Goal: Task Accomplishment & Management: Use online tool/utility

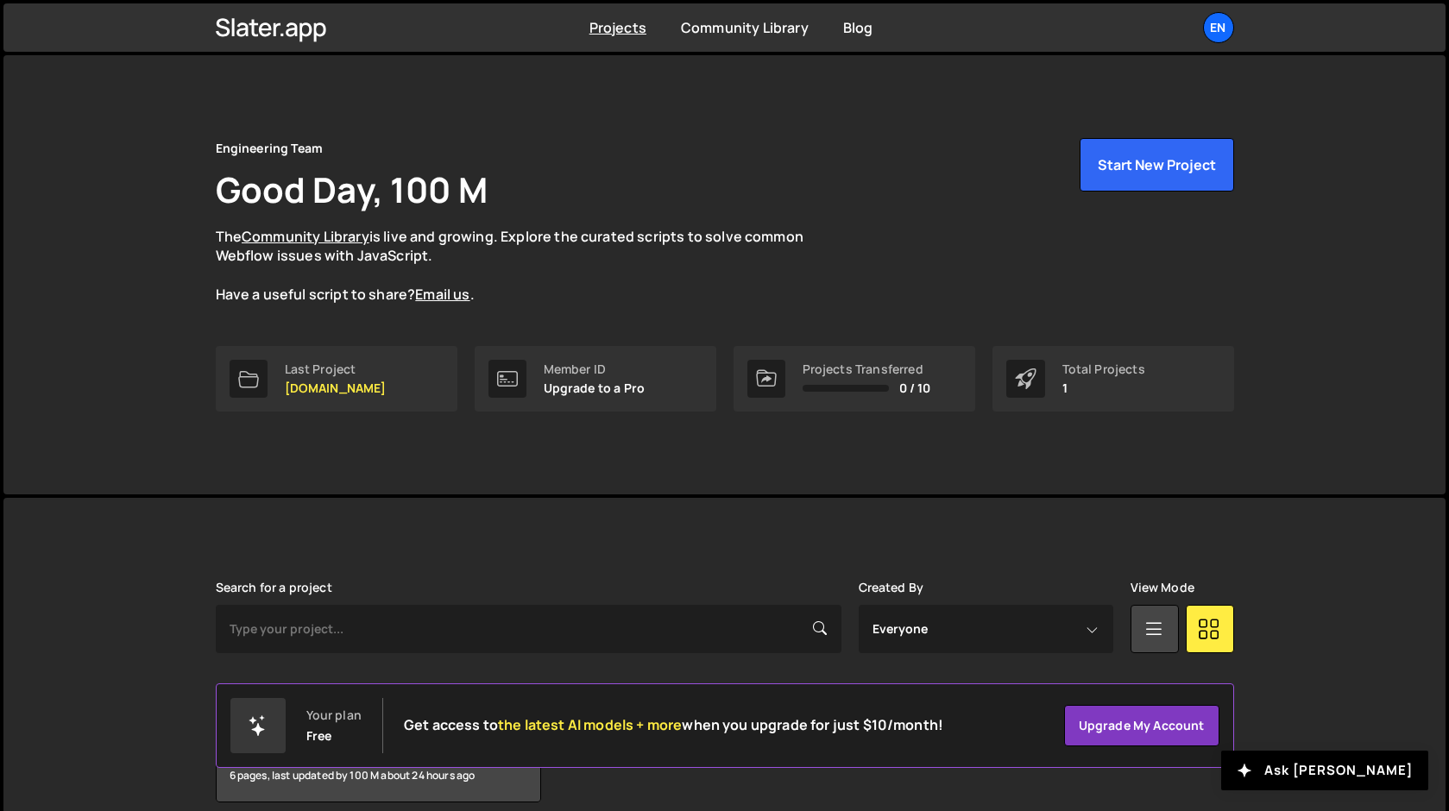
scroll to position [77, 0]
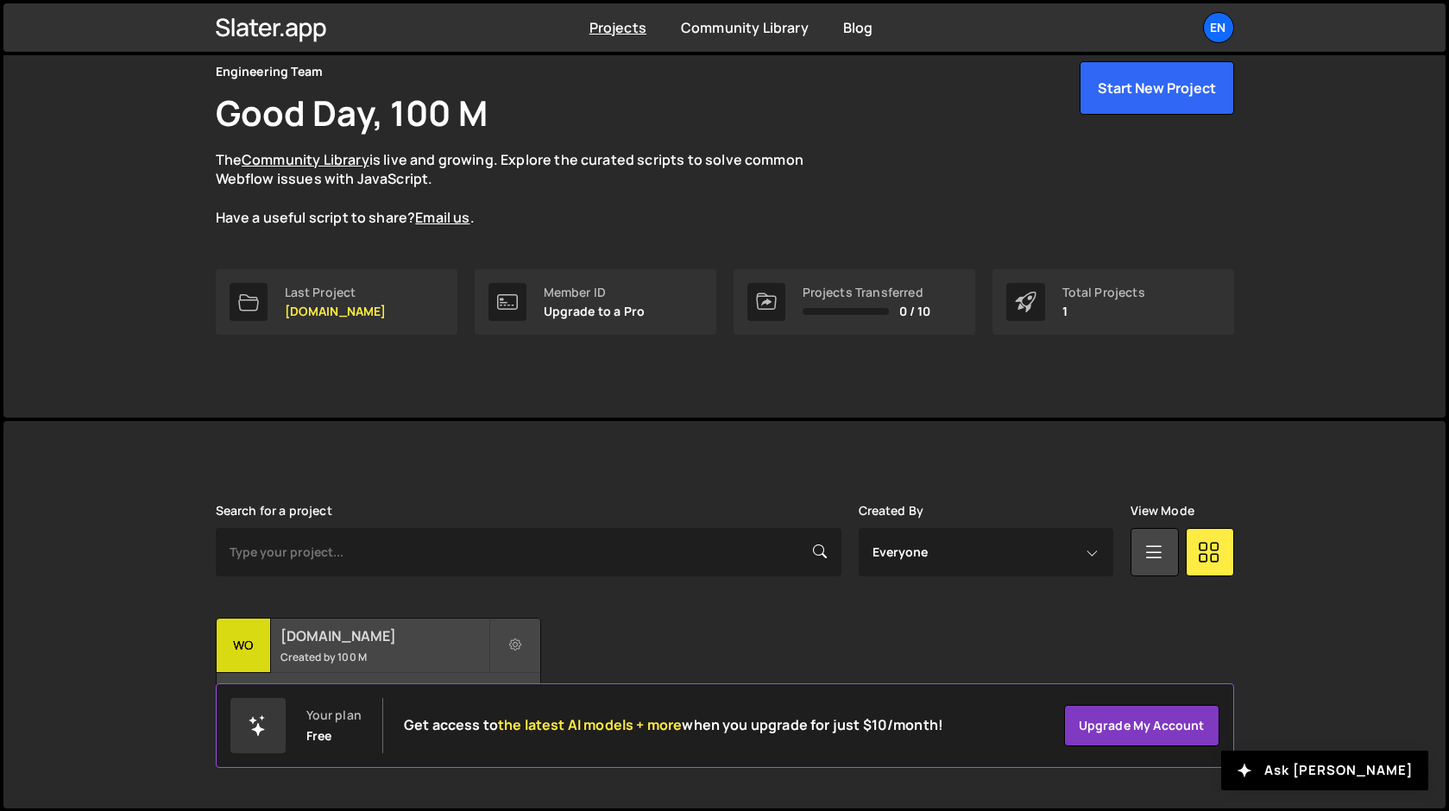
click at [257, 629] on div "wo" at bounding box center [244, 646] width 54 height 54
click at [289, 639] on h2 "[DOMAIN_NAME]" at bounding box center [384, 636] width 208 height 19
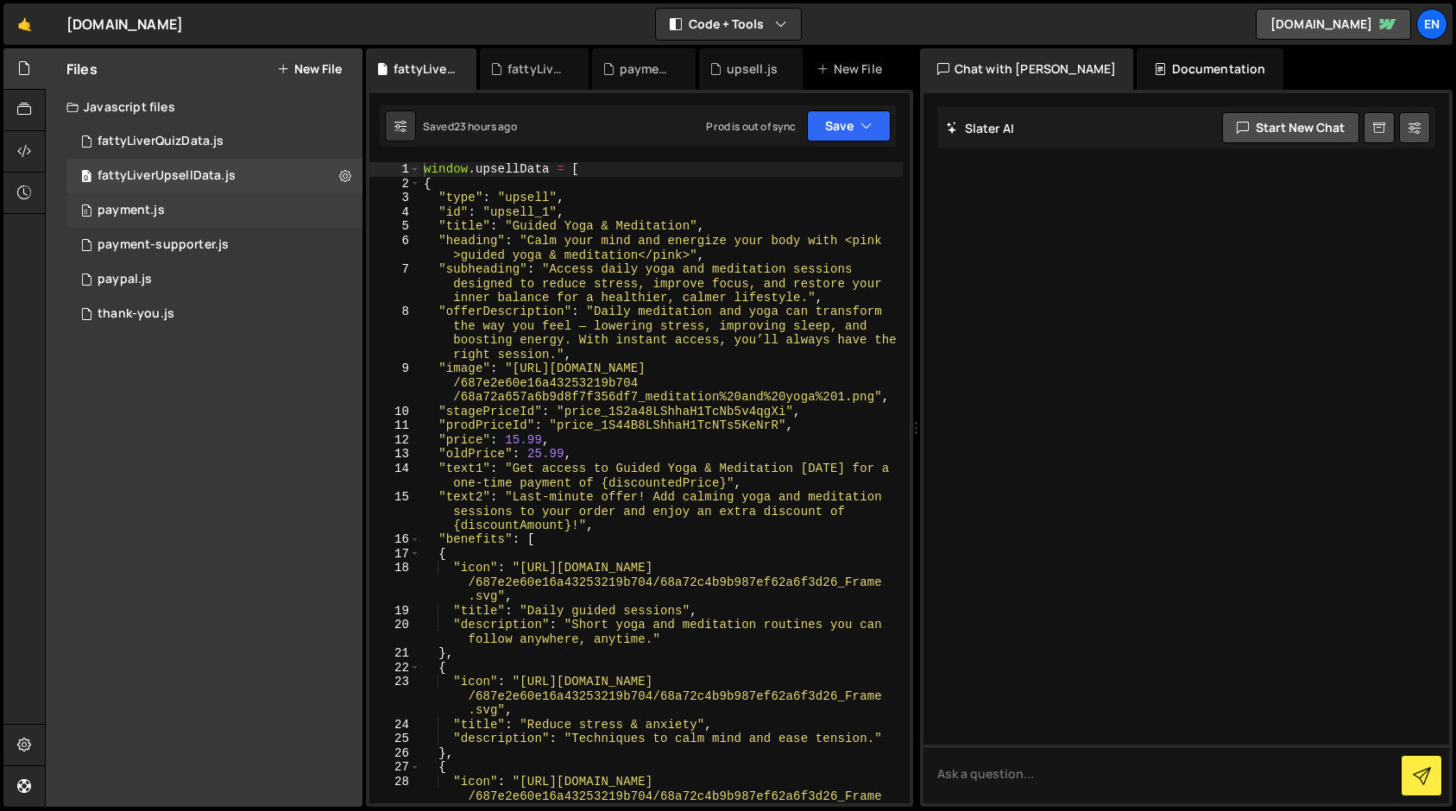
click at [113, 211] on div "payment.js" at bounding box center [131, 211] width 67 height 16
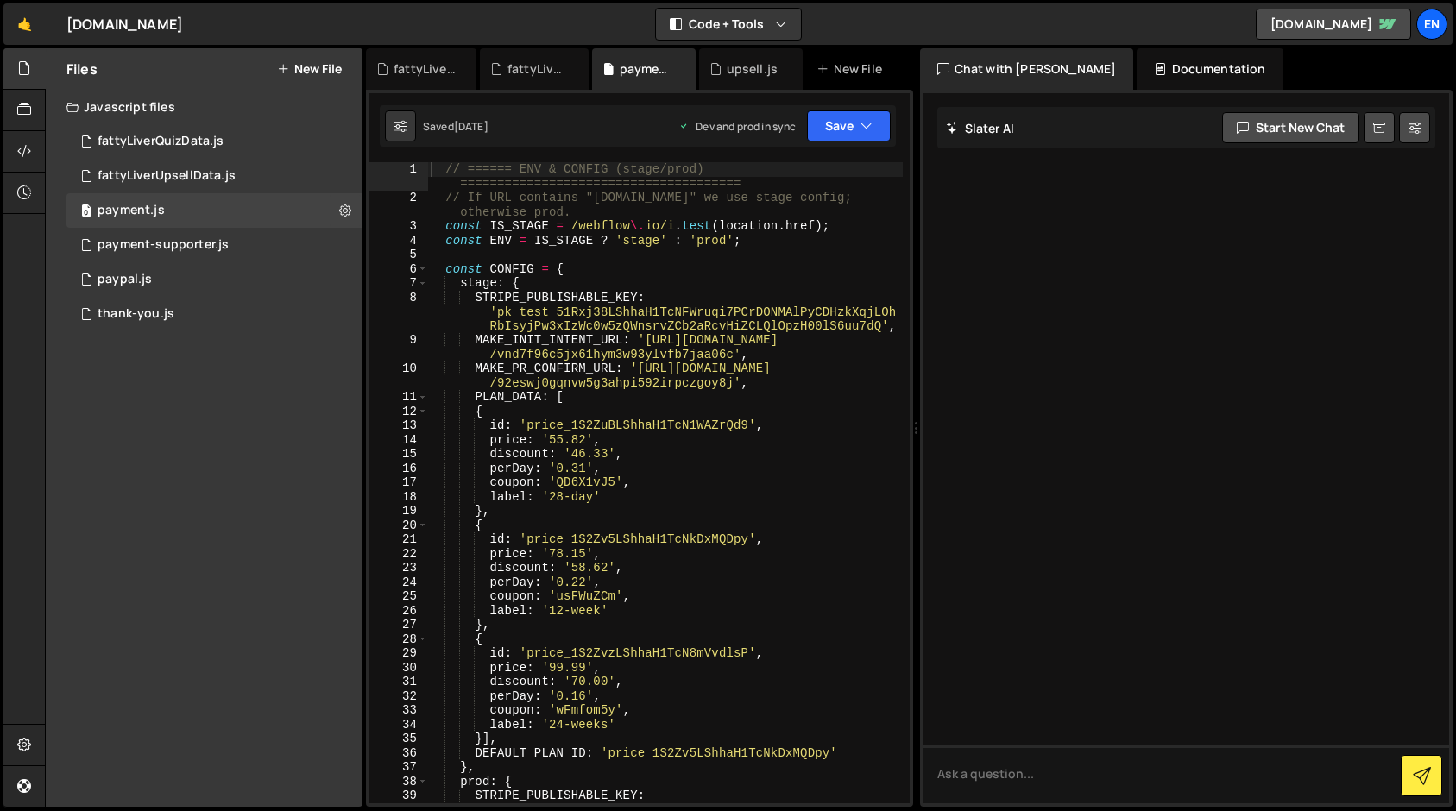
click at [546, 274] on div "// ====== ENV & CONFIG (stage/prod) ====================================== // I…" at bounding box center [665, 518] width 476 height 713
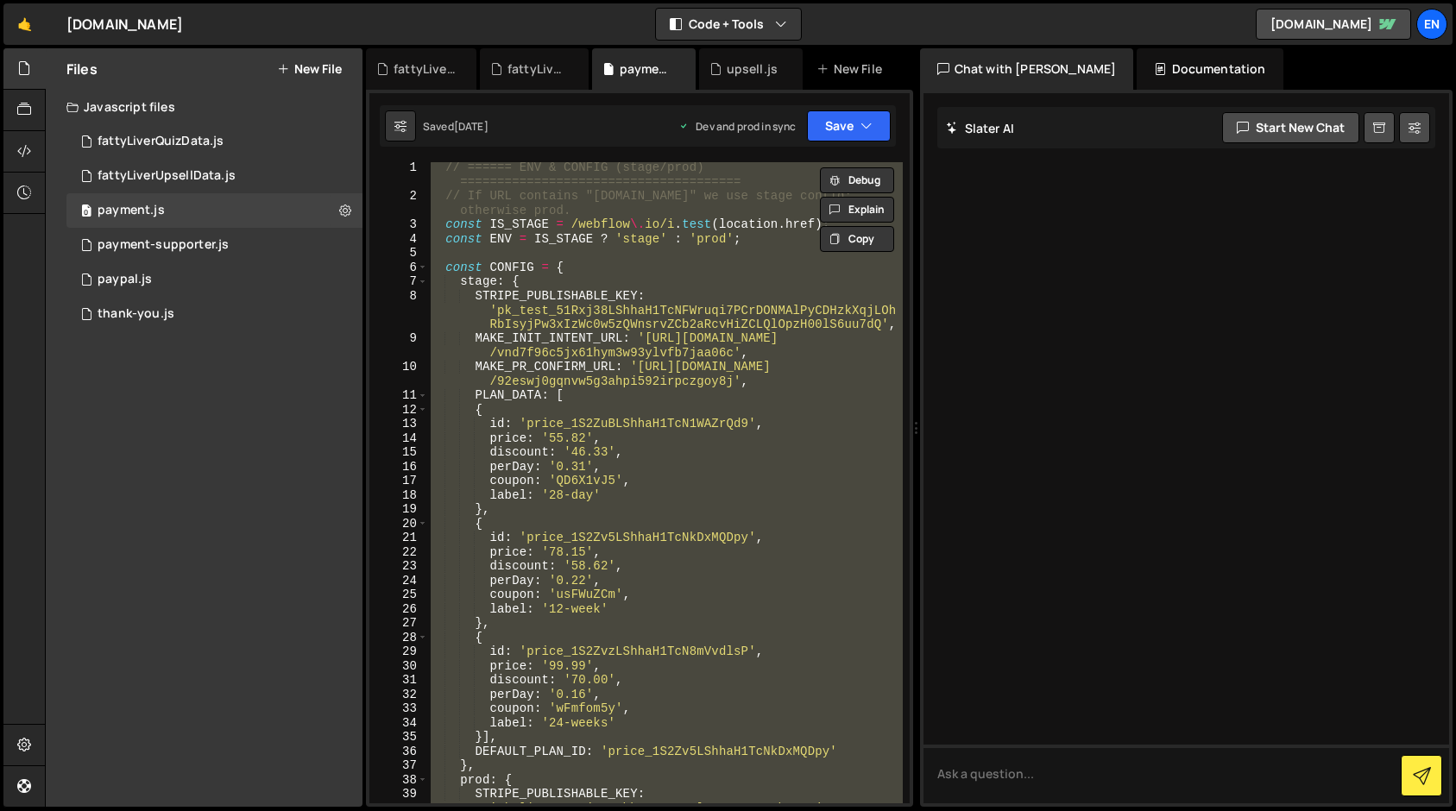
scroll to position [7, 0]
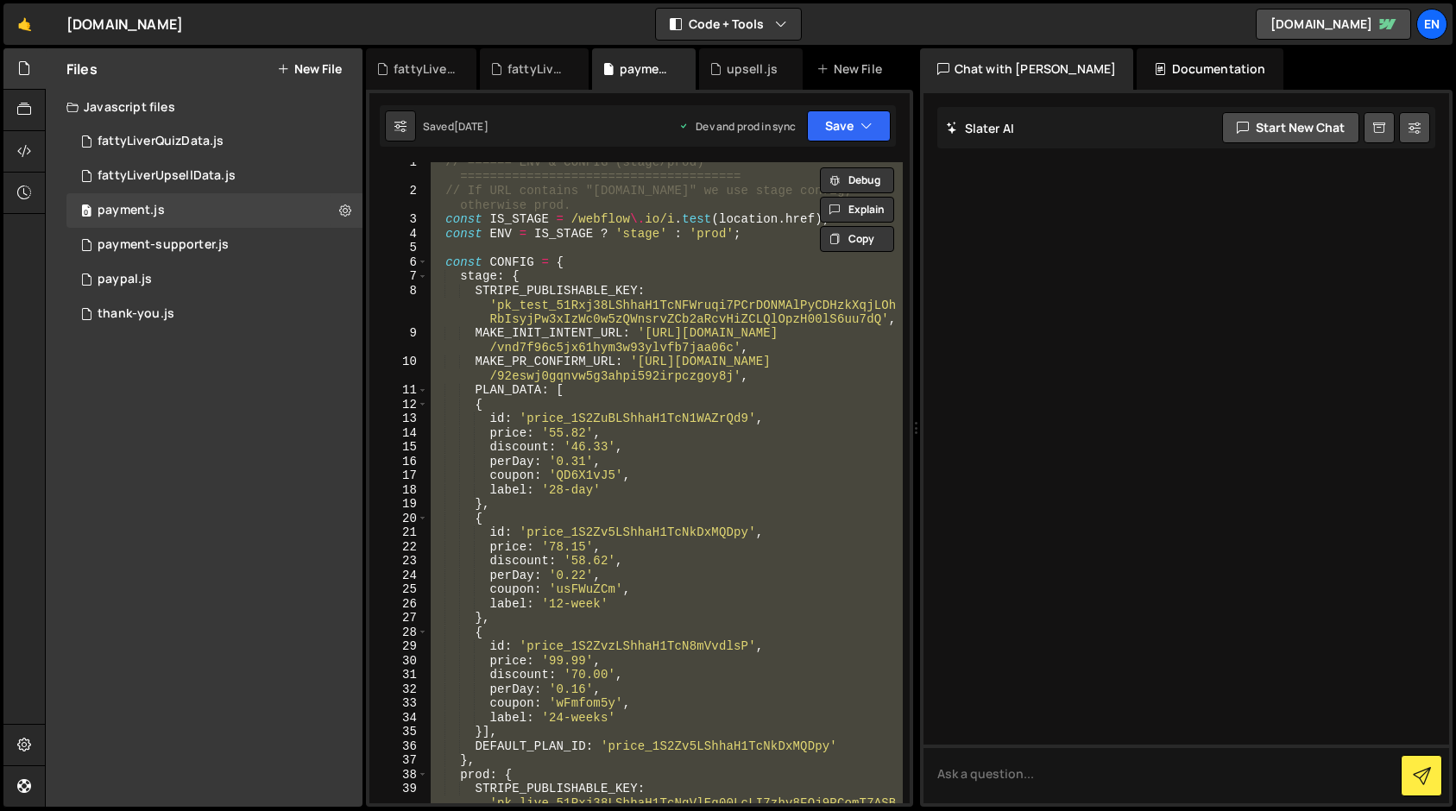
click at [550, 386] on div "// ====== ENV & CONFIG (stage/prod) ====================================== // I…" at bounding box center [664, 482] width 475 height 641
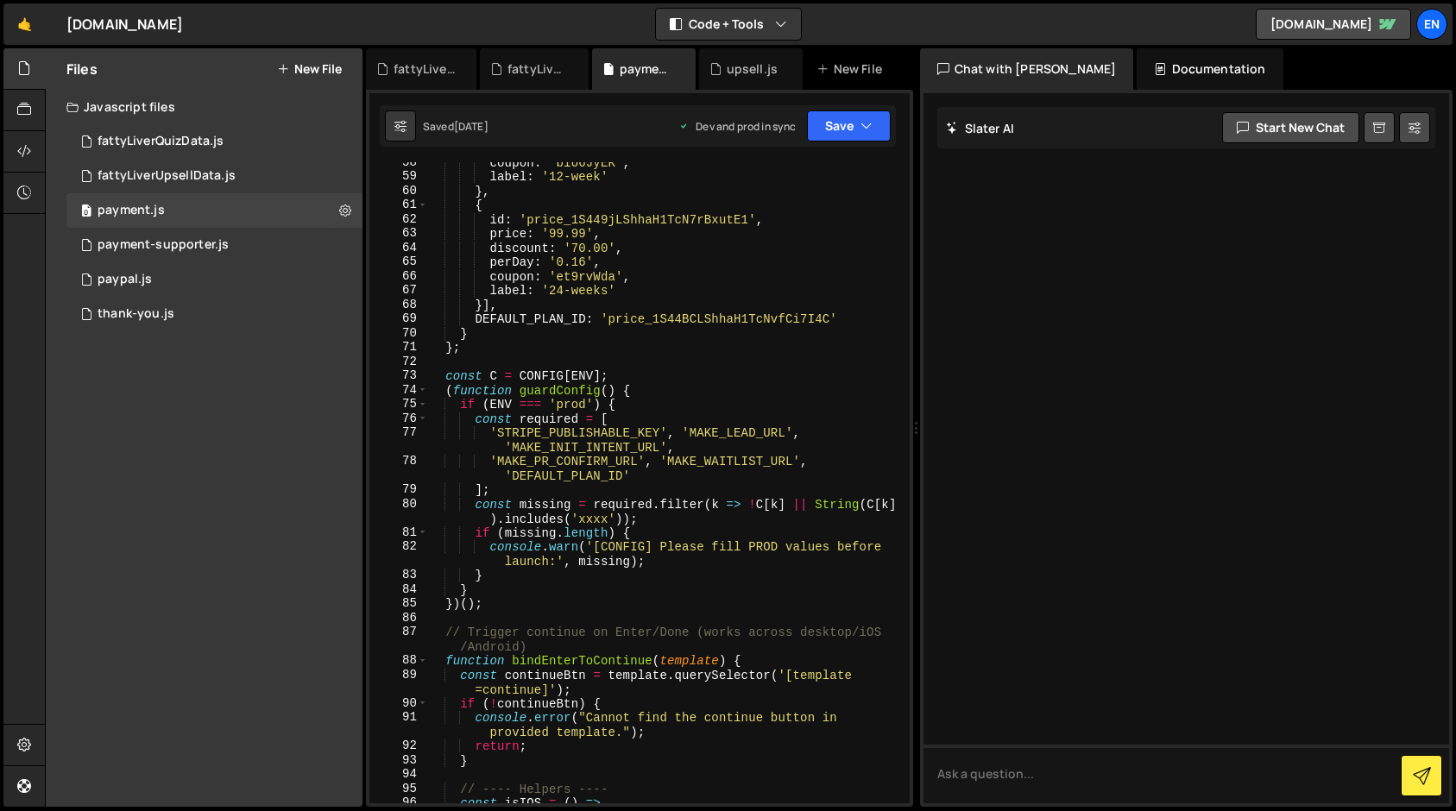
scroll to position [1232, 0]
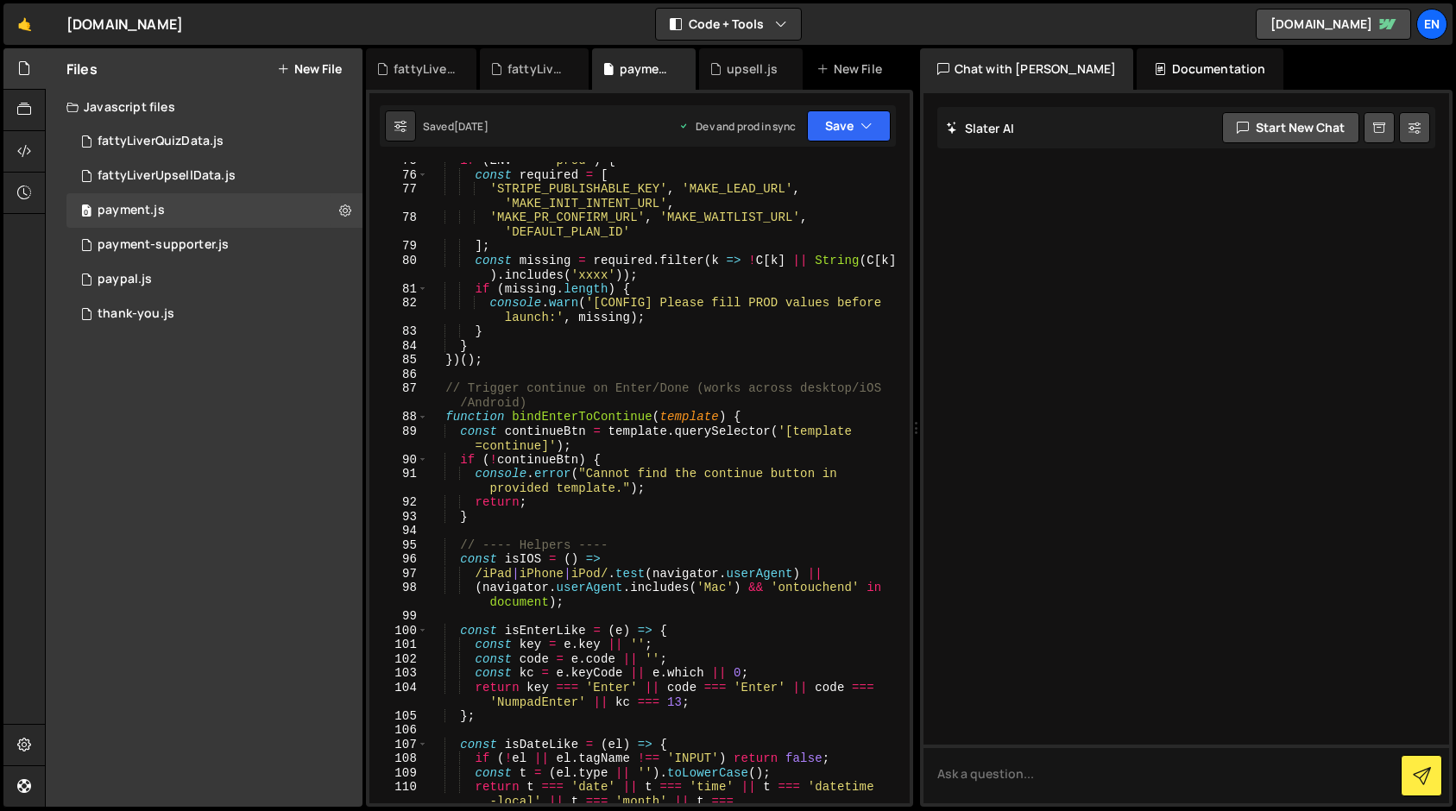
click at [522, 292] on div "if ( ENV === 'prod' ) { const required = [ 'STRIPE_PUBLISHABLE_KEY' , 'MAKE_LEA…" at bounding box center [665, 489] width 476 height 670
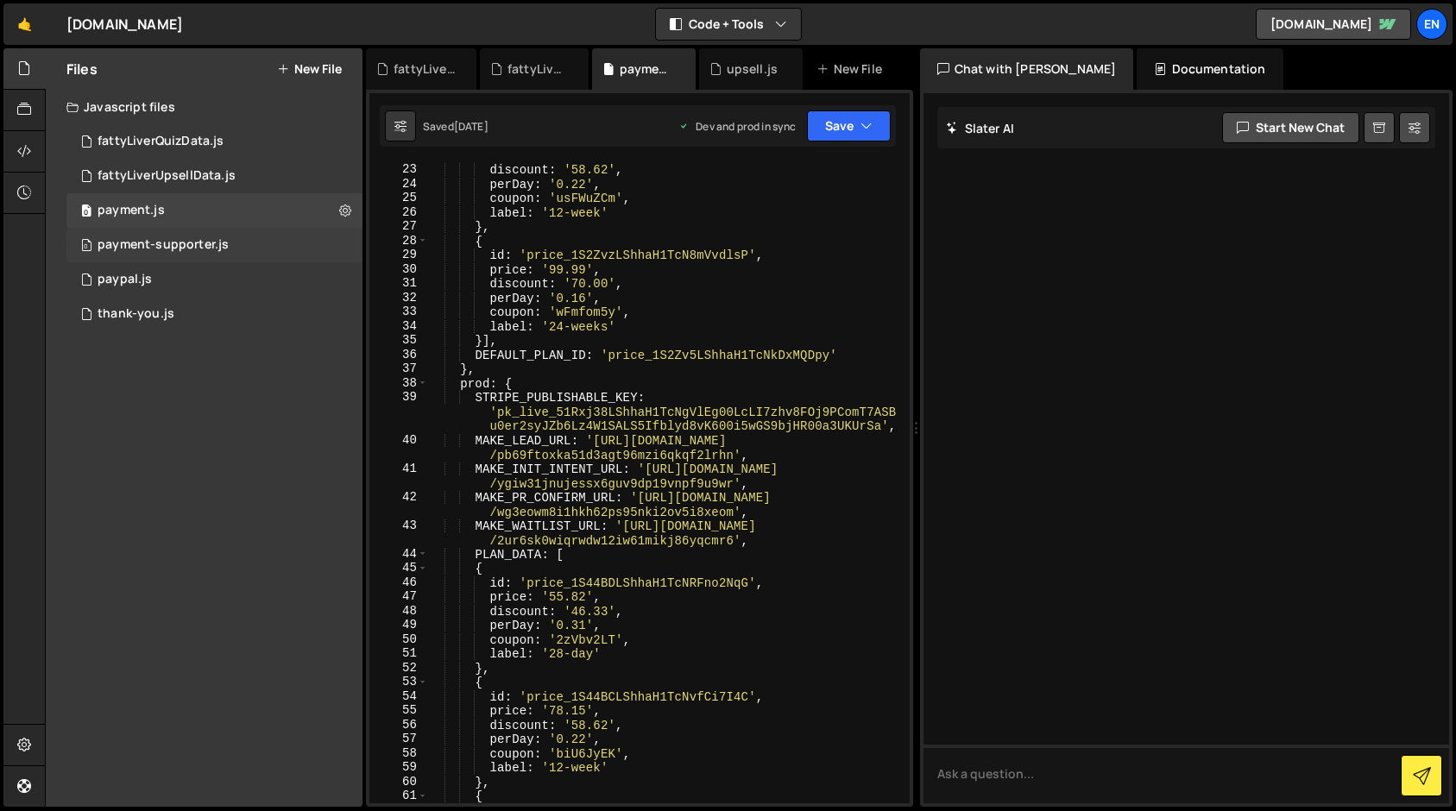
scroll to position [399, 0]
click at [126, 246] on div "payment-supporter.js" at bounding box center [163, 245] width 131 height 16
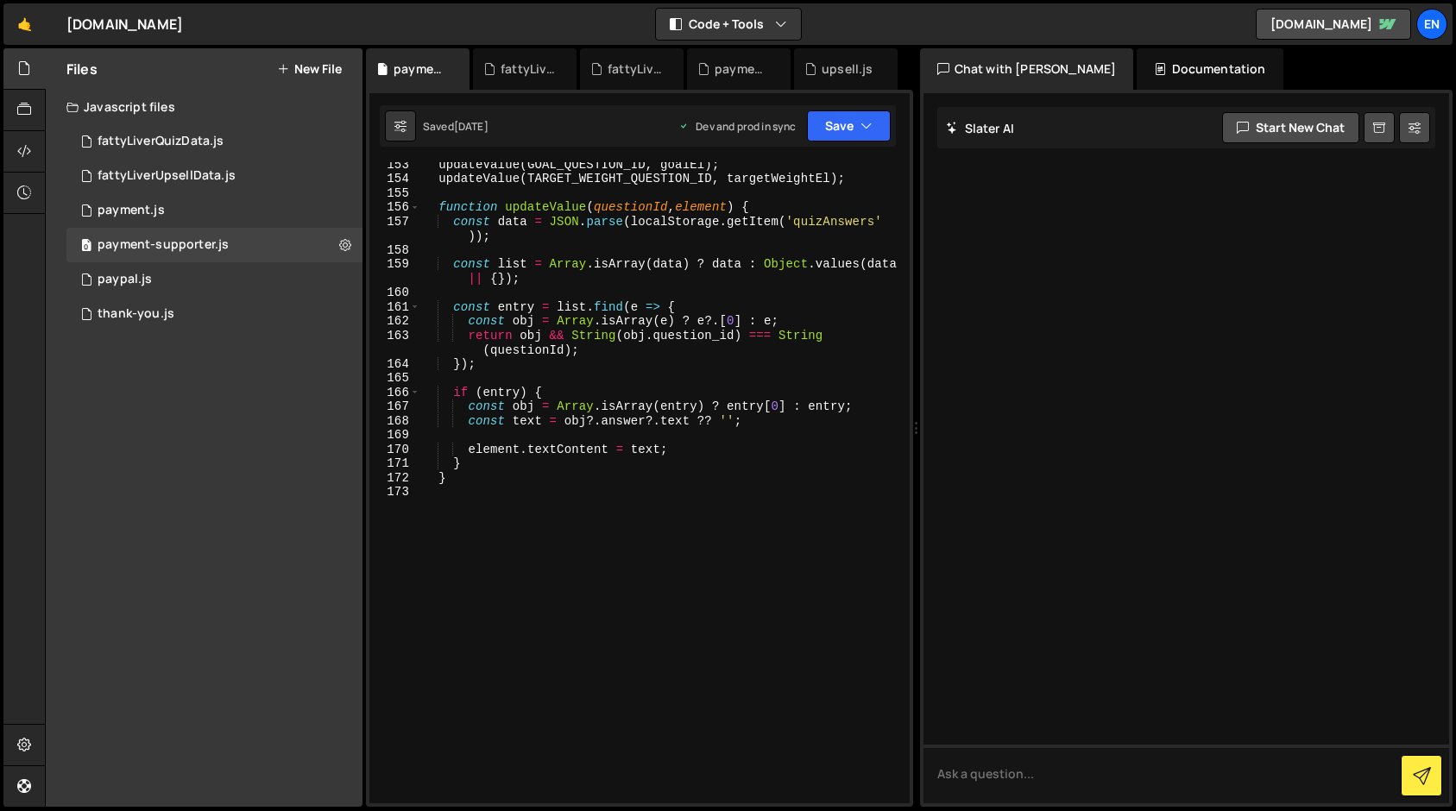
scroll to position [2392, 0]
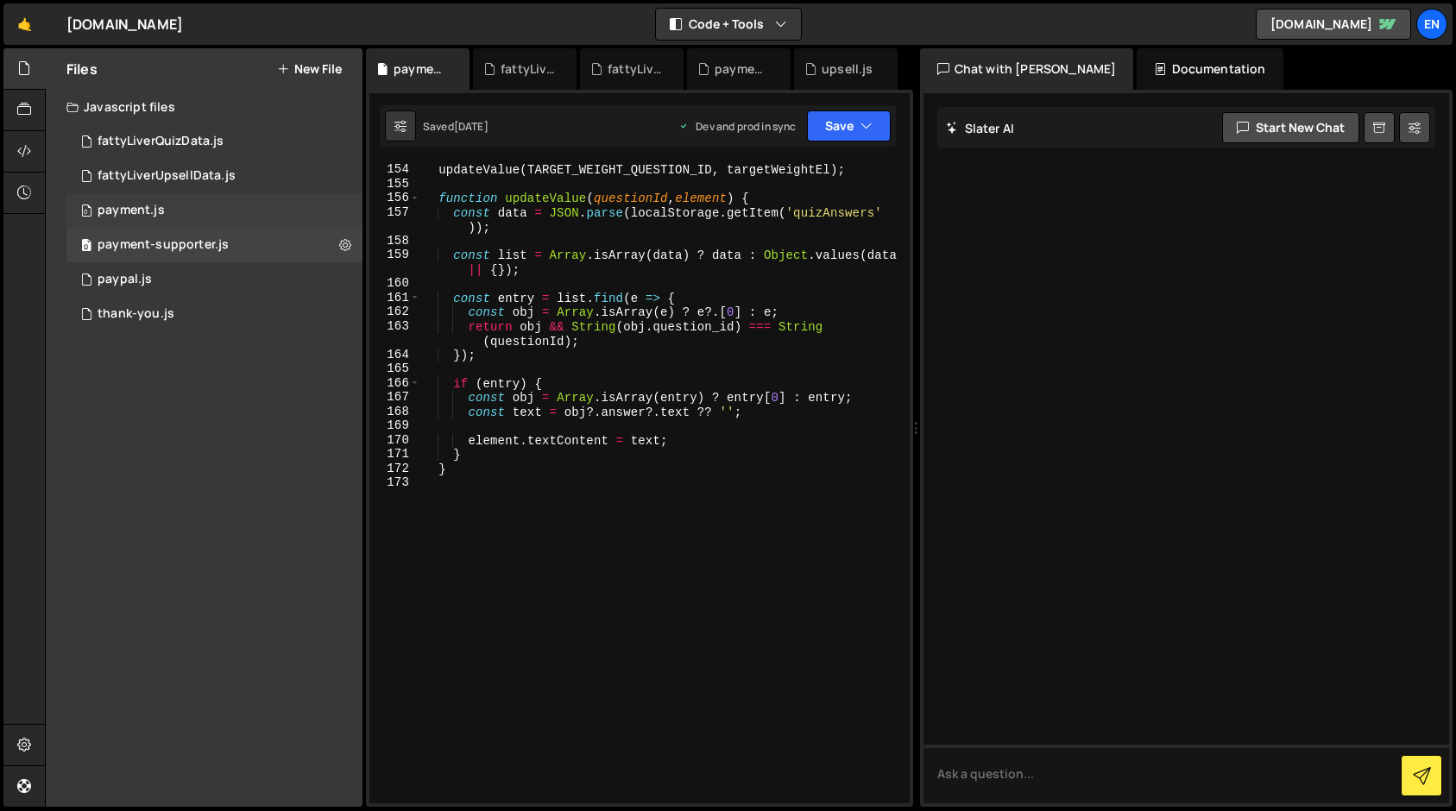
click at [126, 213] on div "payment.js" at bounding box center [131, 211] width 67 height 16
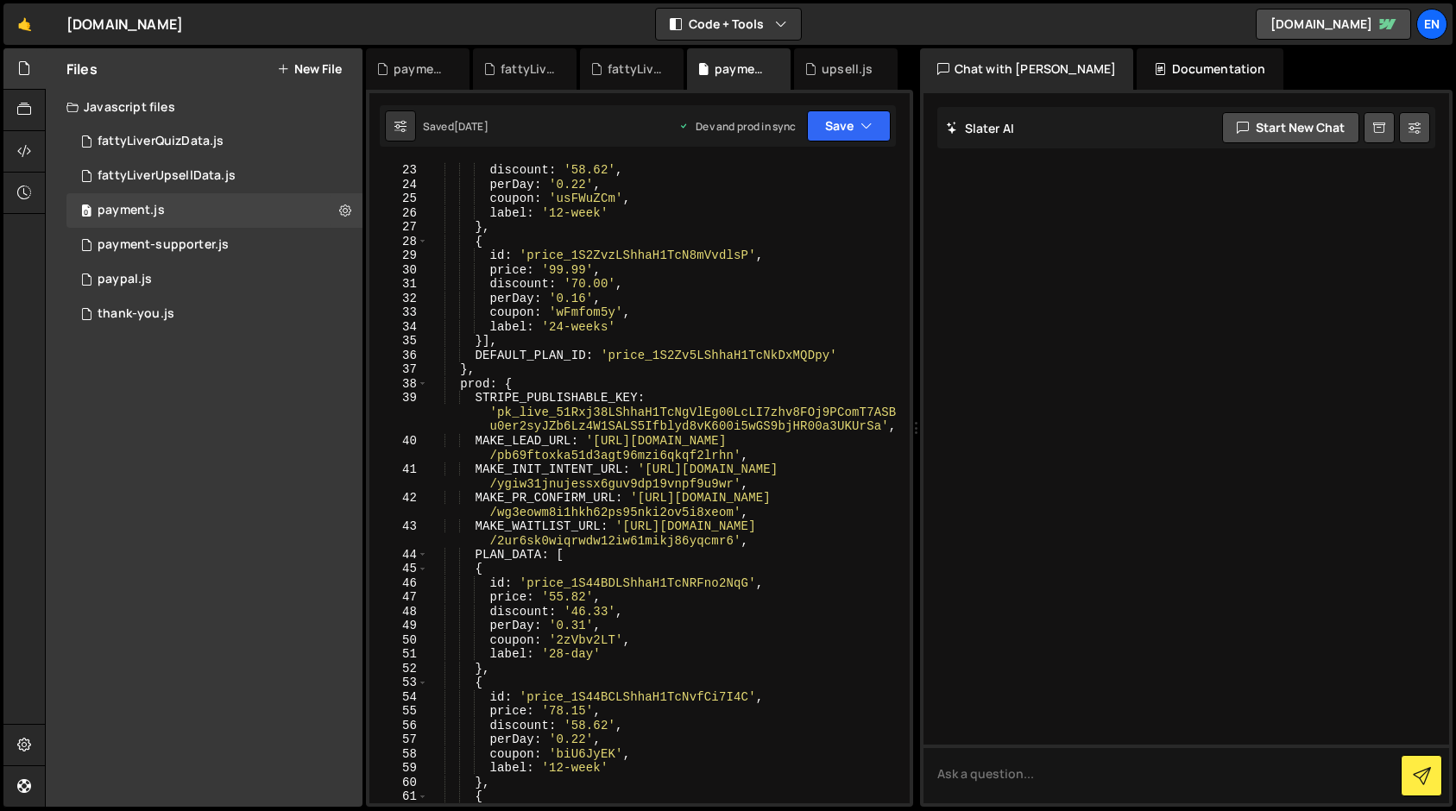
scroll to position [0, 0]
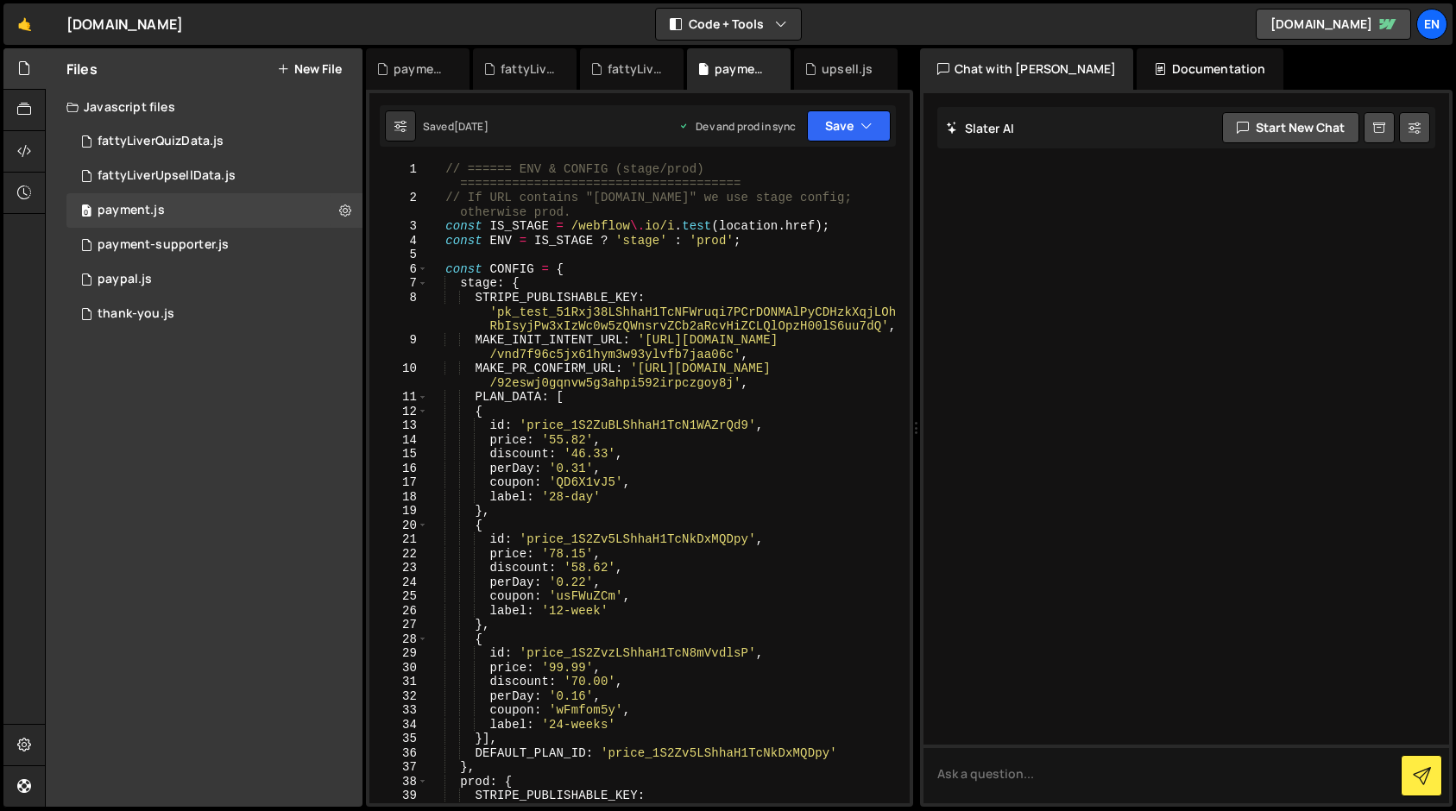
click at [501, 274] on div "// ====== ENV & CONFIG (stage/prod) ====================================== // I…" at bounding box center [665, 518] width 476 height 713
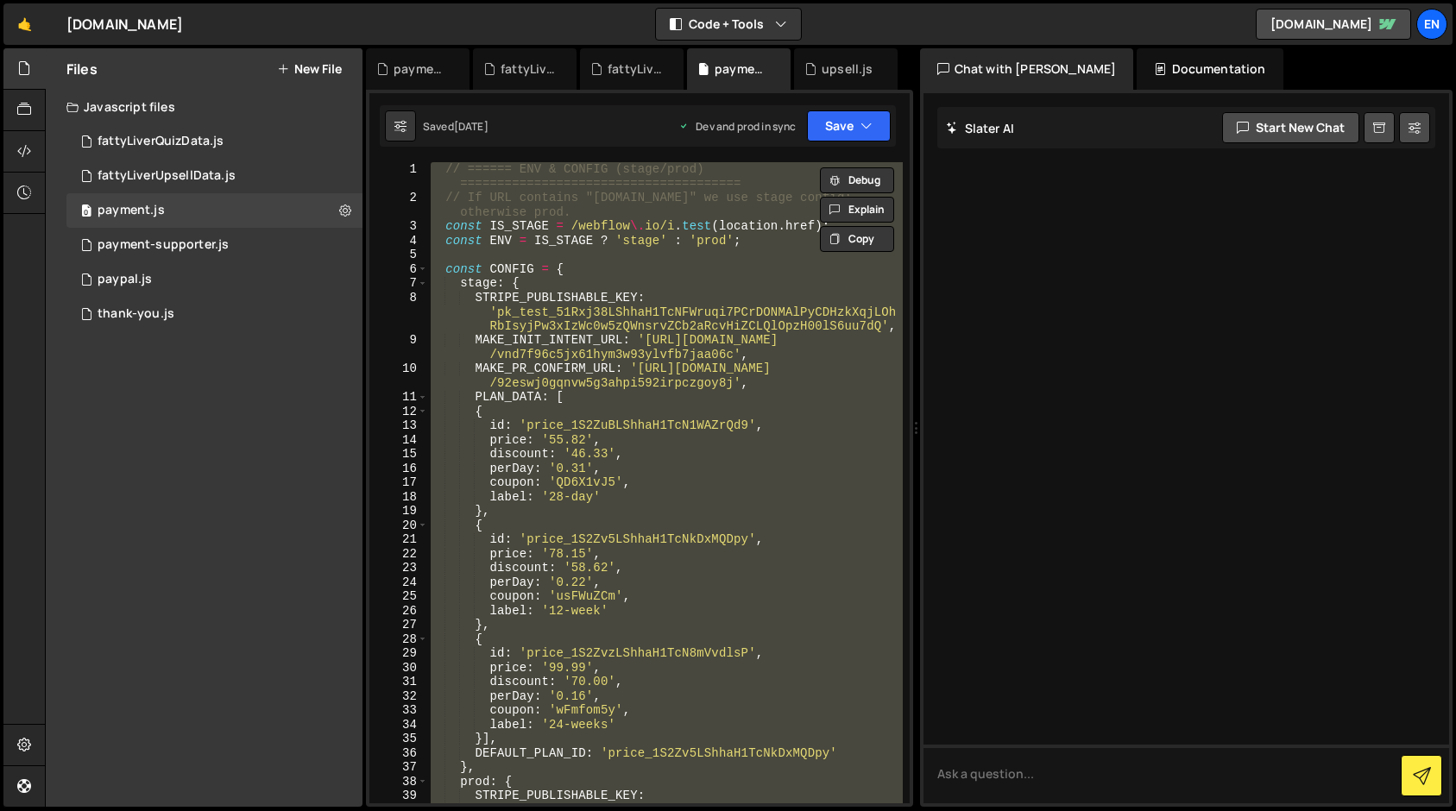
click at [496, 331] on div "// ====== ENV & CONFIG (stage/prod) ====================================== // I…" at bounding box center [665, 518] width 476 height 713
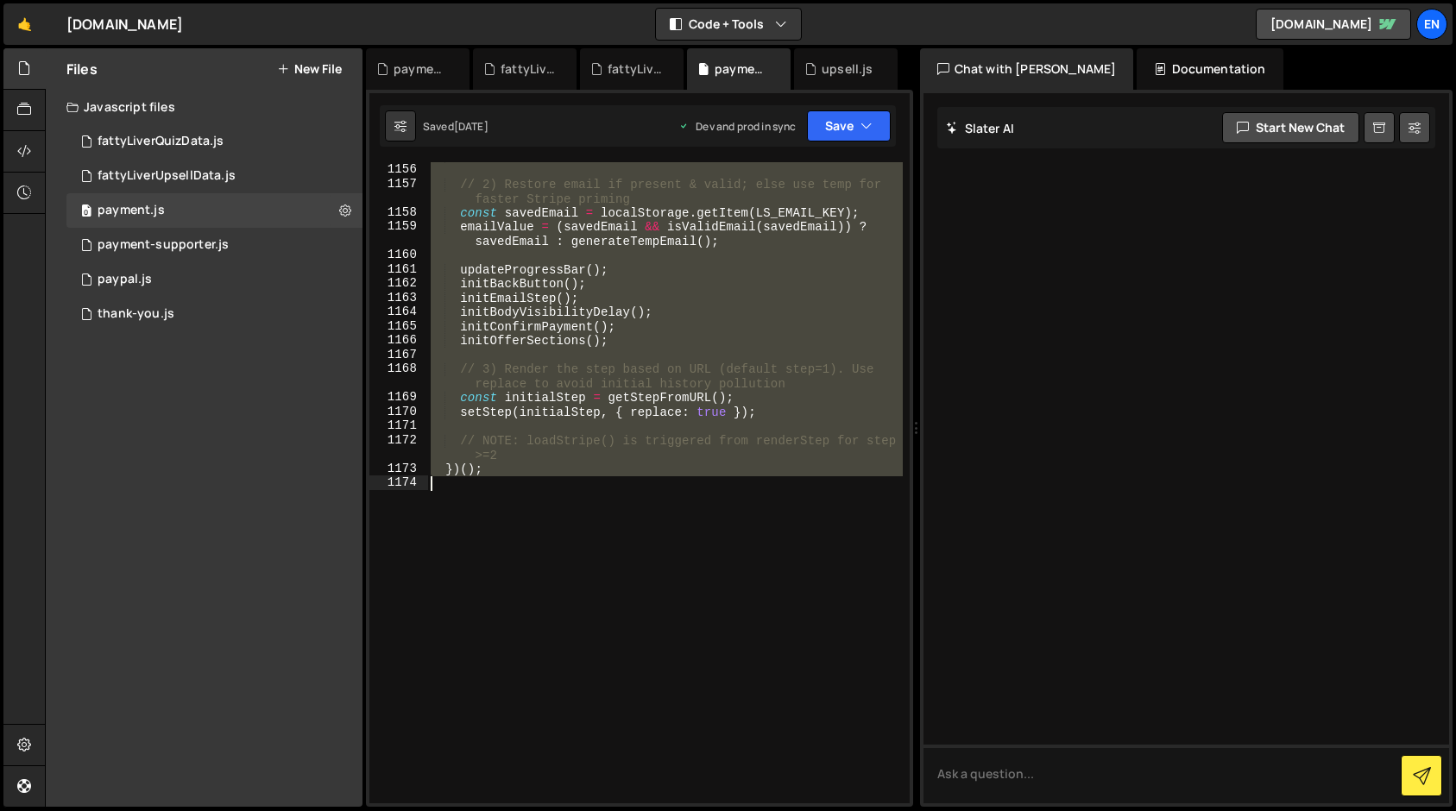
scroll to position [19480, 0]
drag, startPoint x: 486, startPoint y: 488, endPoint x: 611, endPoint y: 667, distance: 218.1
click at [611, 667] on div "} // 2) Restore email if present & valid; else use temp for faster Stripe primi…" at bounding box center [665, 483] width 476 height 670
type textarea "})();"
click at [614, 256] on div "} // 2) Restore email if present & valid; else use temp for faster Stripe primi…" at bounding box center [664, 482] width 475 height 641
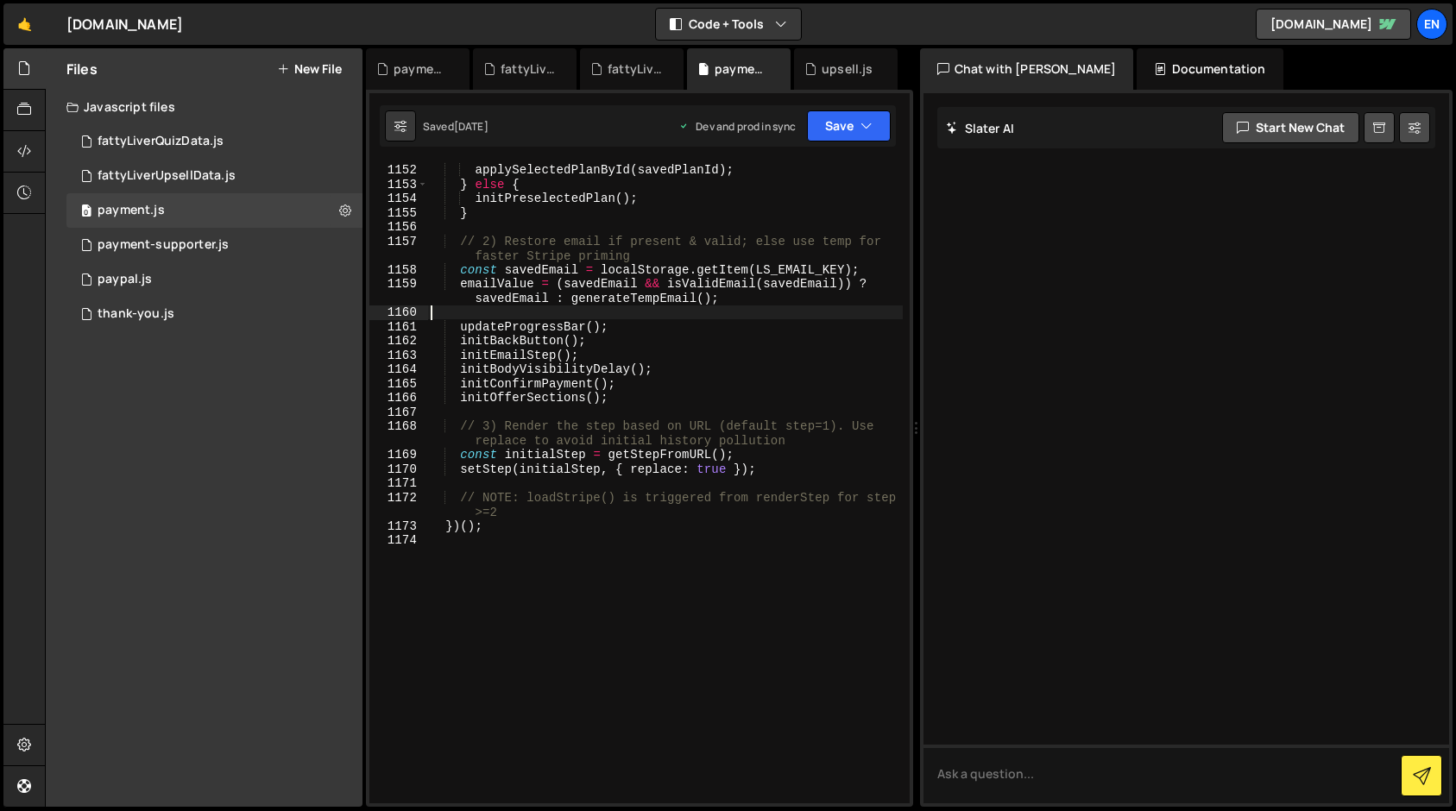
scroll to position [19423, 0]
click at [566, 327] on div "applySelectedPlanById ( savedPlanId ) ; } else { initPreselectedPlan ( ) ; } //…" at bounding box center [665, 497] width 476 height 670
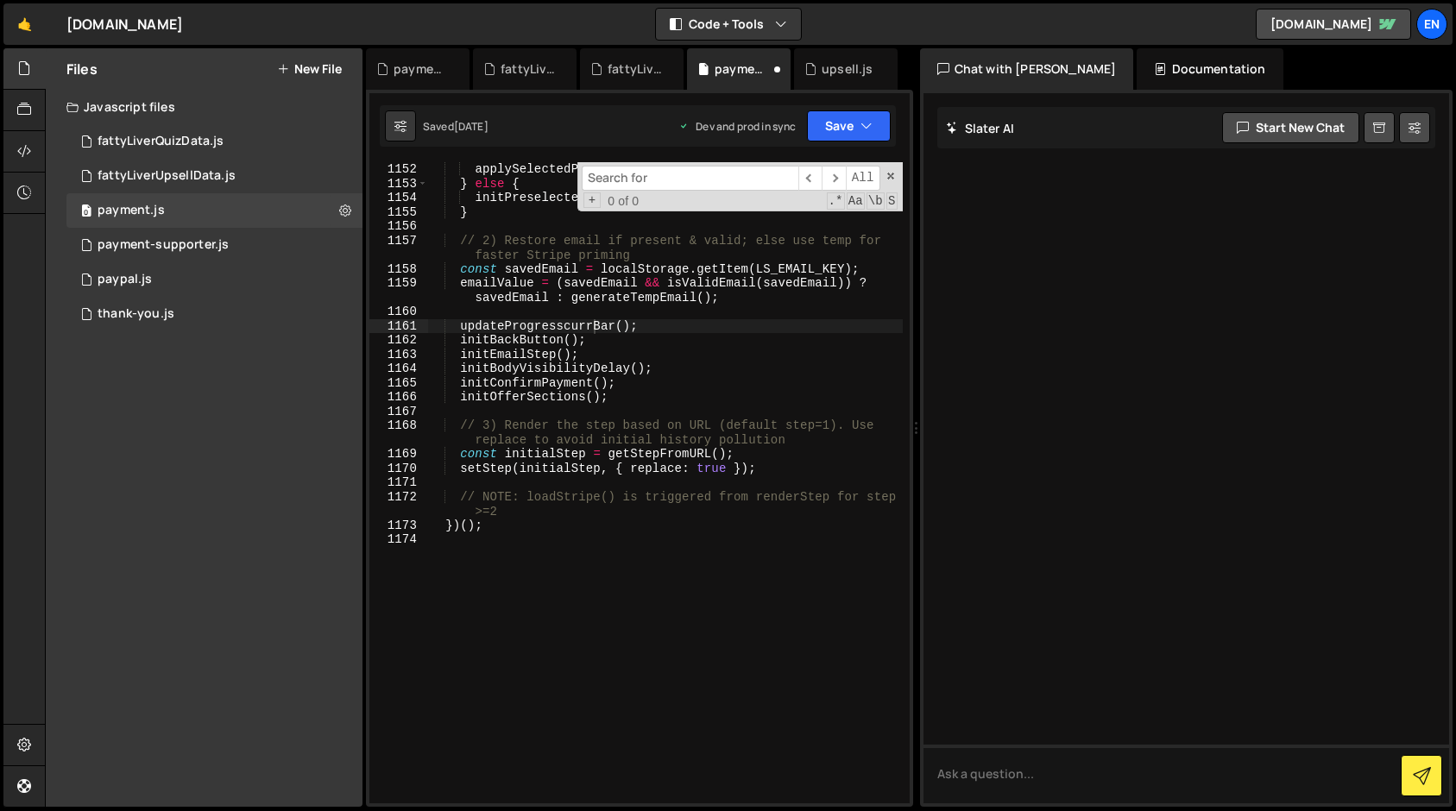
scroll to position [0, 10]
type textarea "updateProgressBar();"
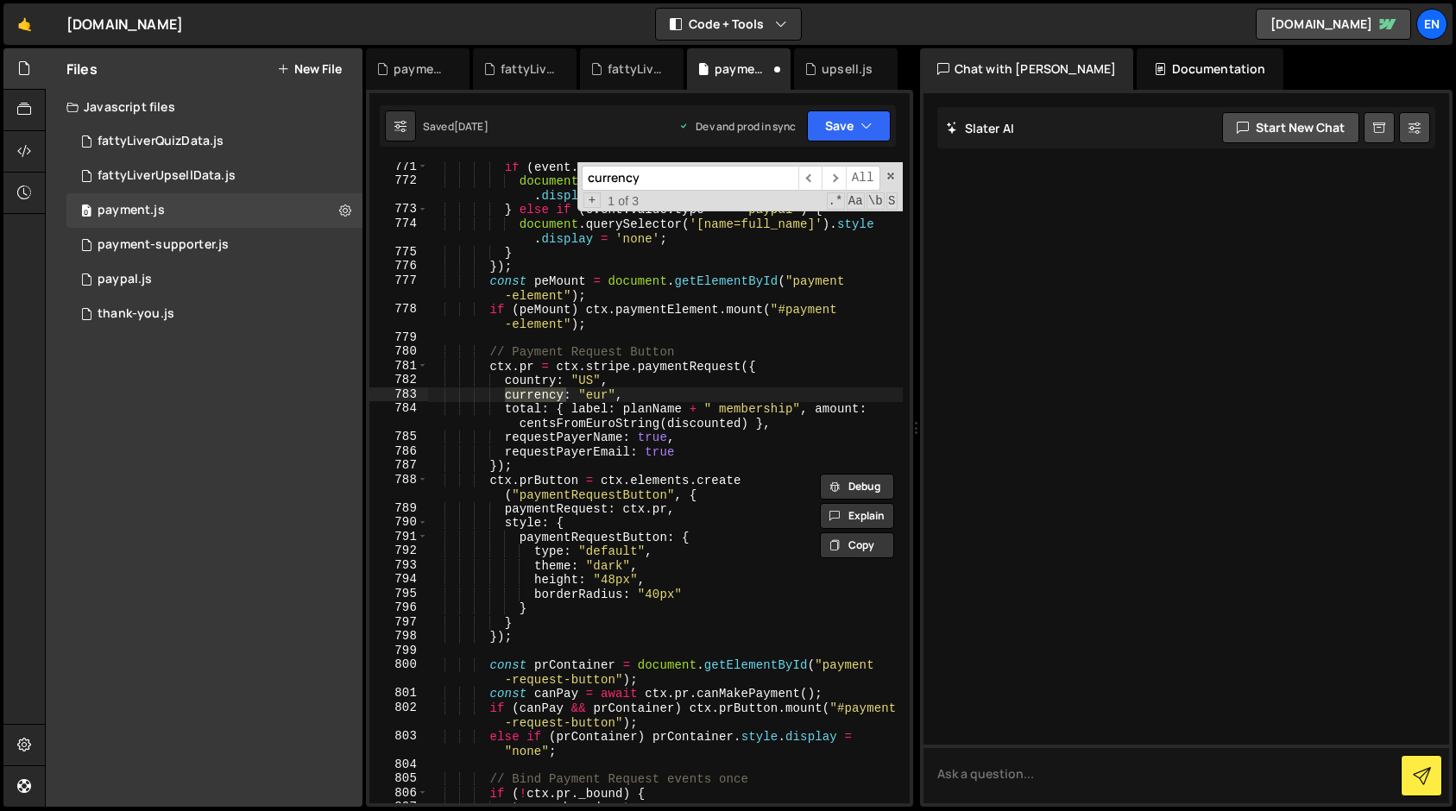
scroll to position [13005, 0]
type input "currency"
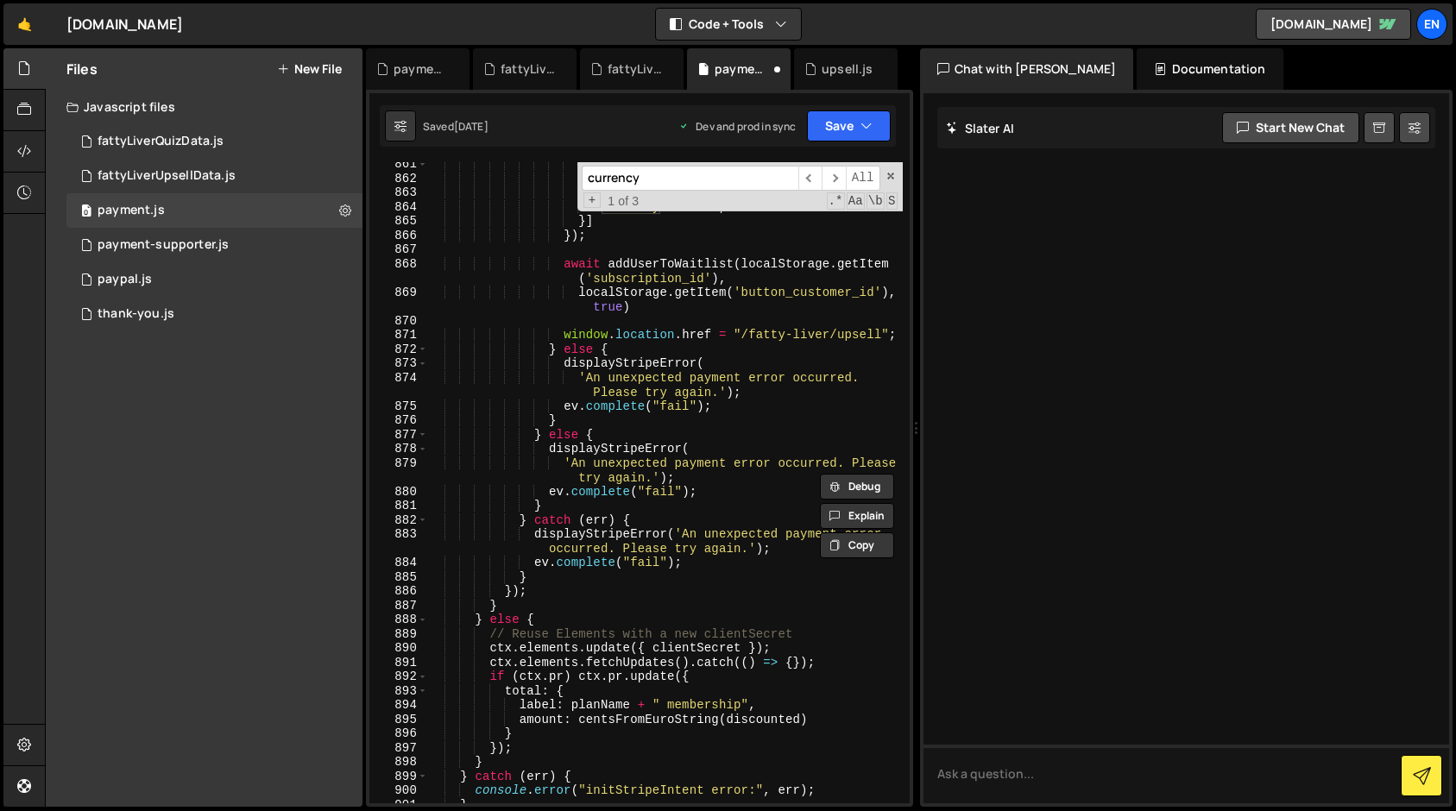
scroll to position [14530, 0]
